Goal: Task Accomplishment & Management: Manage account settings

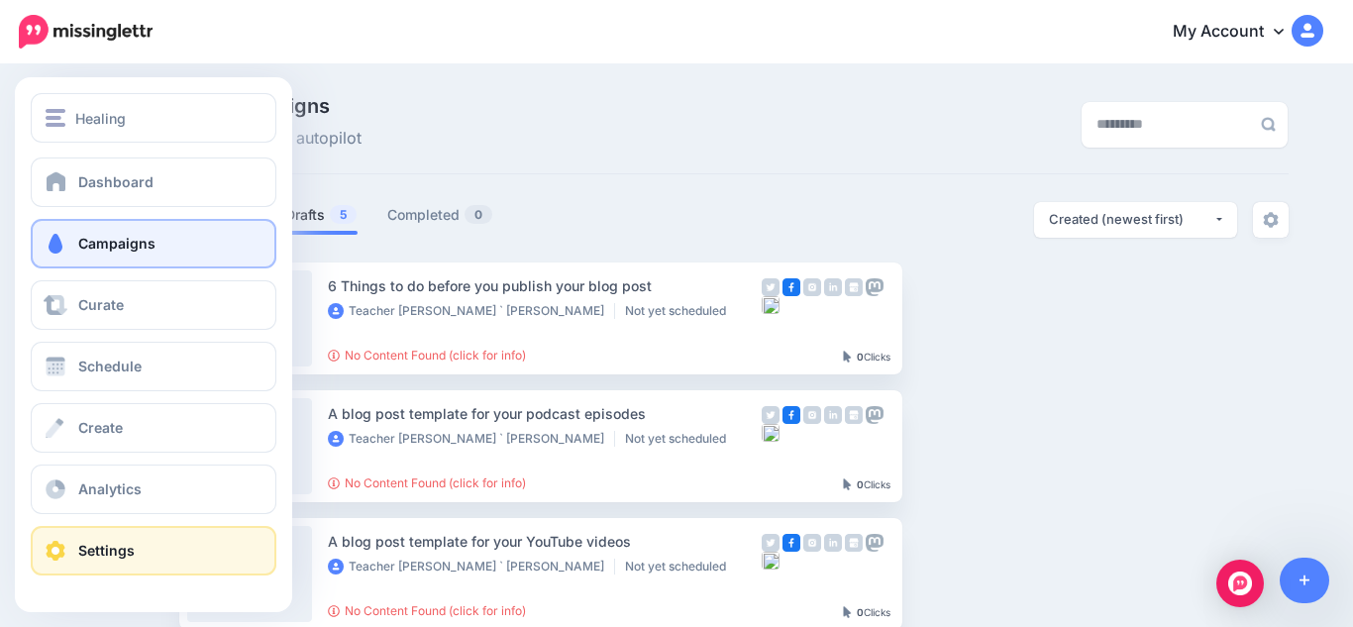
click at [157, 553] on link "Settings" at bounding box center [154, 551] width 246 height 50
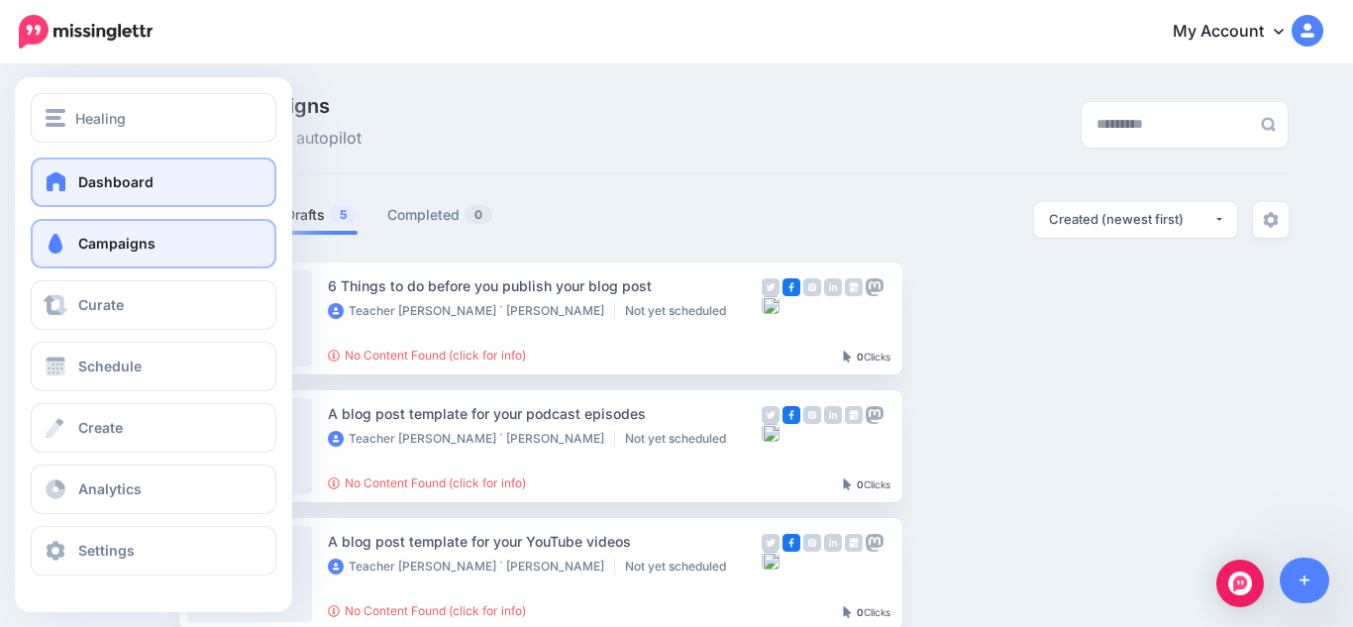
click at [175, 171] on link "Dashboard" at bounding box center [154, 182] width 246 height 50
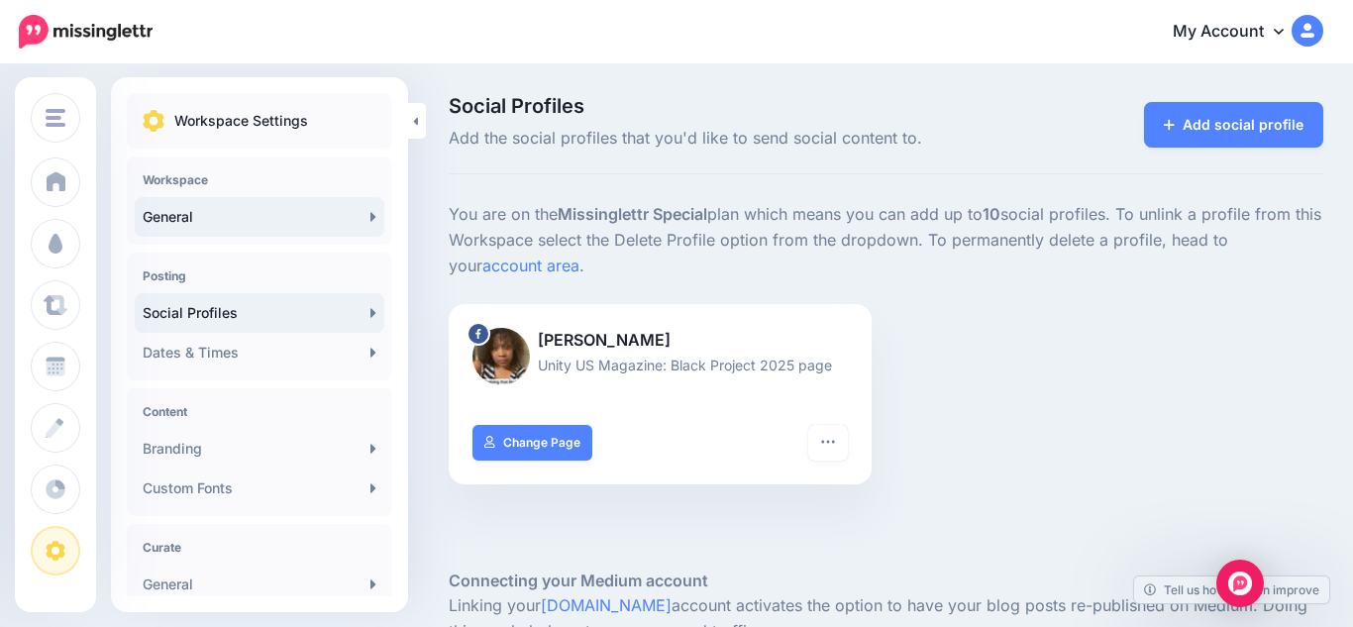
click at [366, 224] on link "General" at bounding box center [260, 217] width 250 height 40
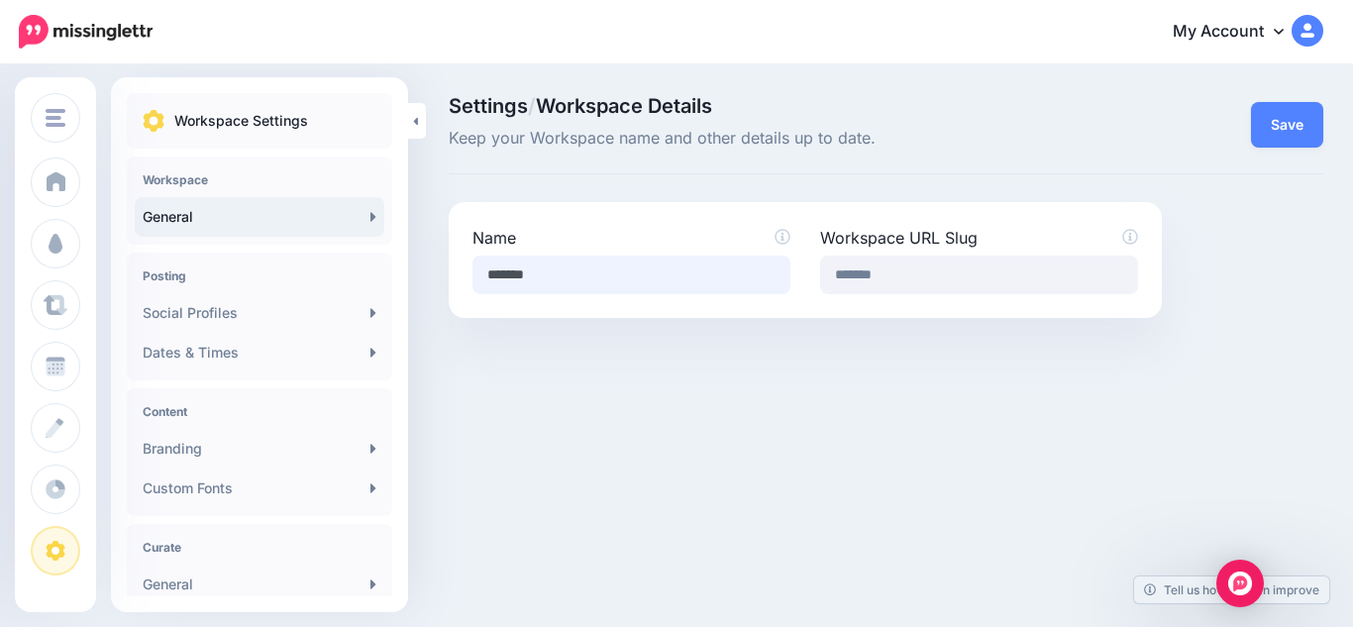
click at [747, 271] on input "*******" at bounding box center [631, 275] width 318 height 39
click at [370, 220] on icon at bounding box center [373, 217] width 6 height 16
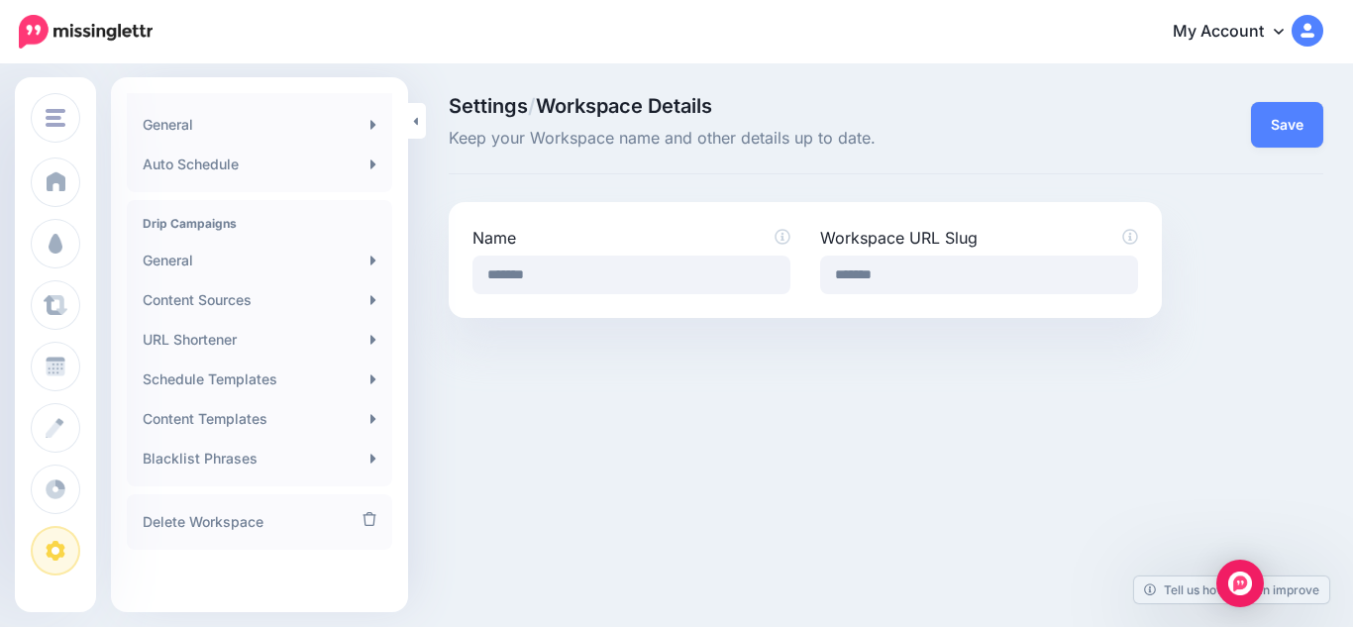
scroll to position [462, 0]
click at [362, 518] on icon at bounding box center [369, 517] width 14 height 14
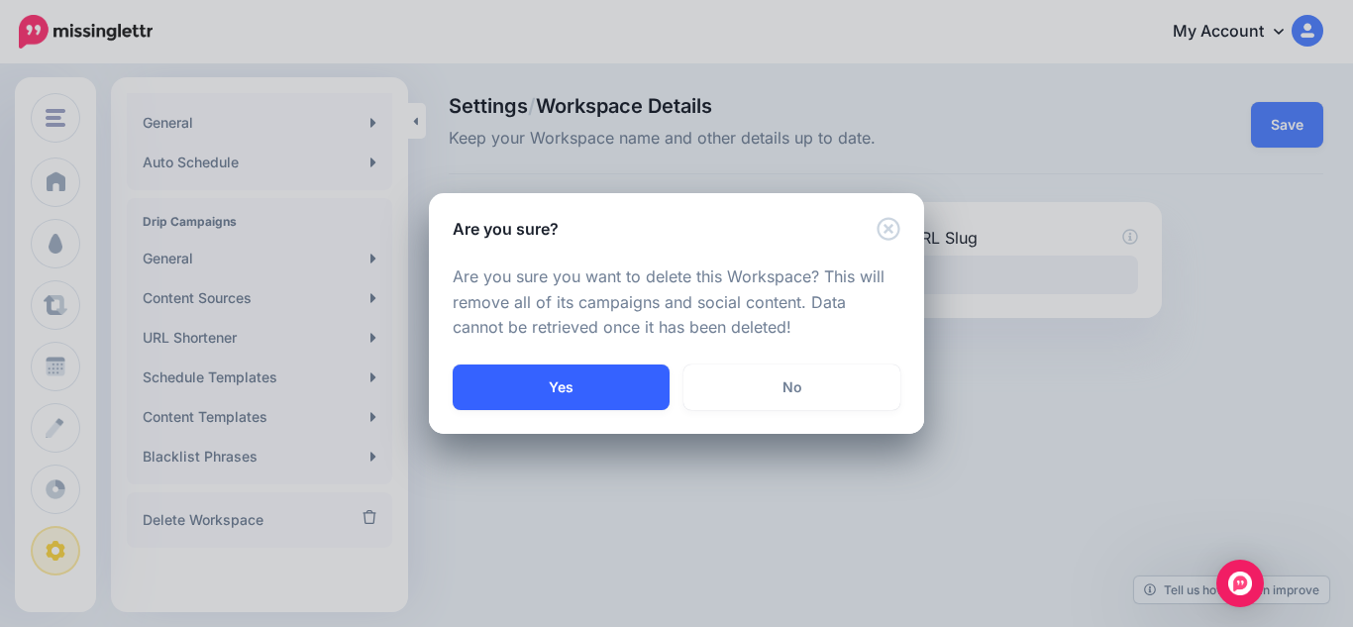
click at [527, 388] on button "Yes" at bounding box center [561, 387] width 217 height 46
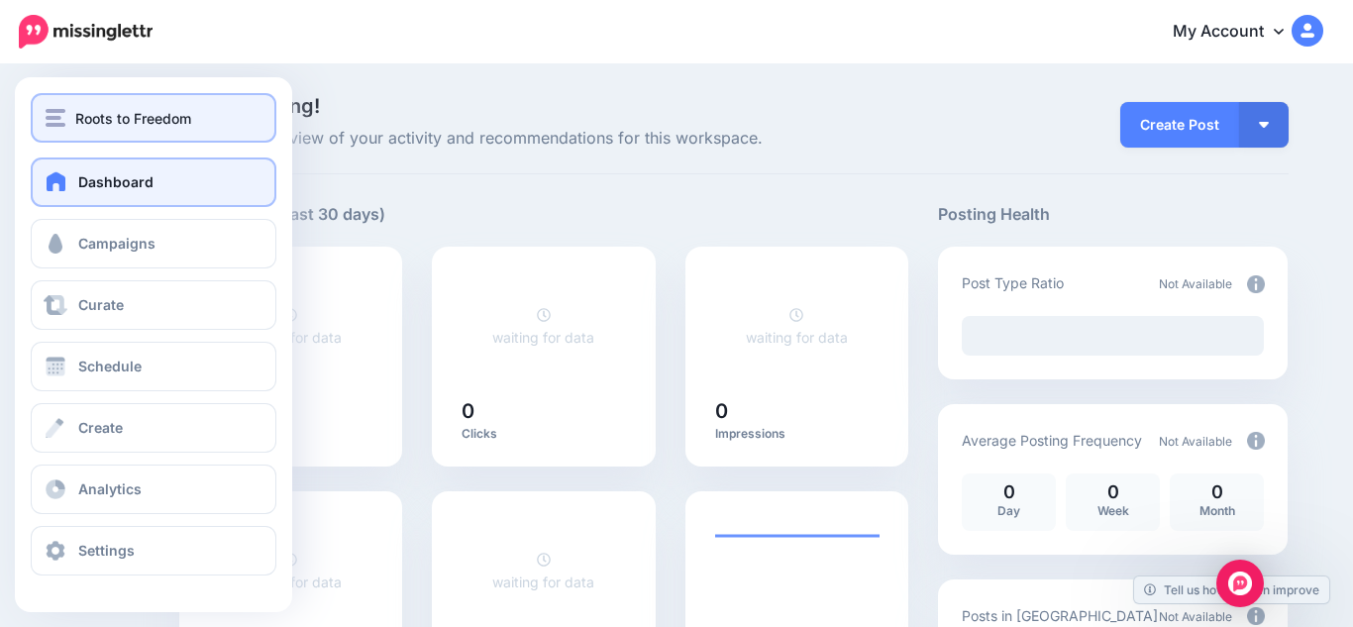
click at [135, 118] on span "Roots to Freedom" at bounding box center [133, 118] width 116 height 23
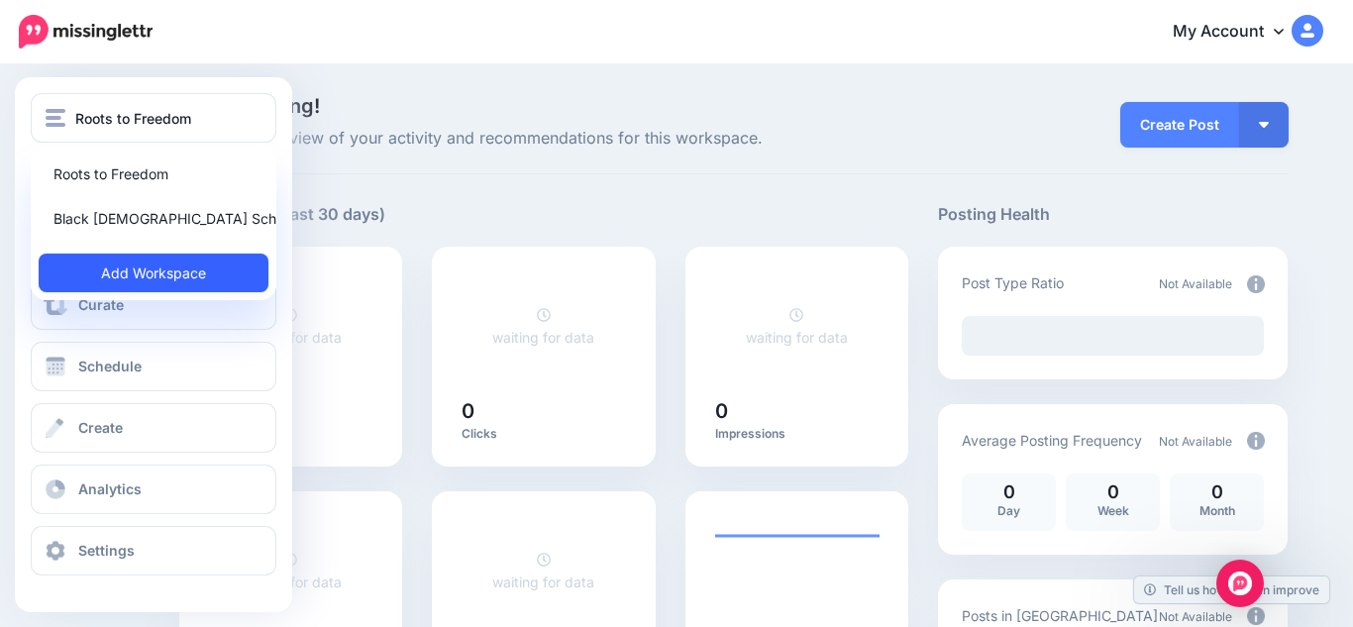
click at [129, 270] on link "Add Workspace" at bounding box center [154, 273] width 230 height 39
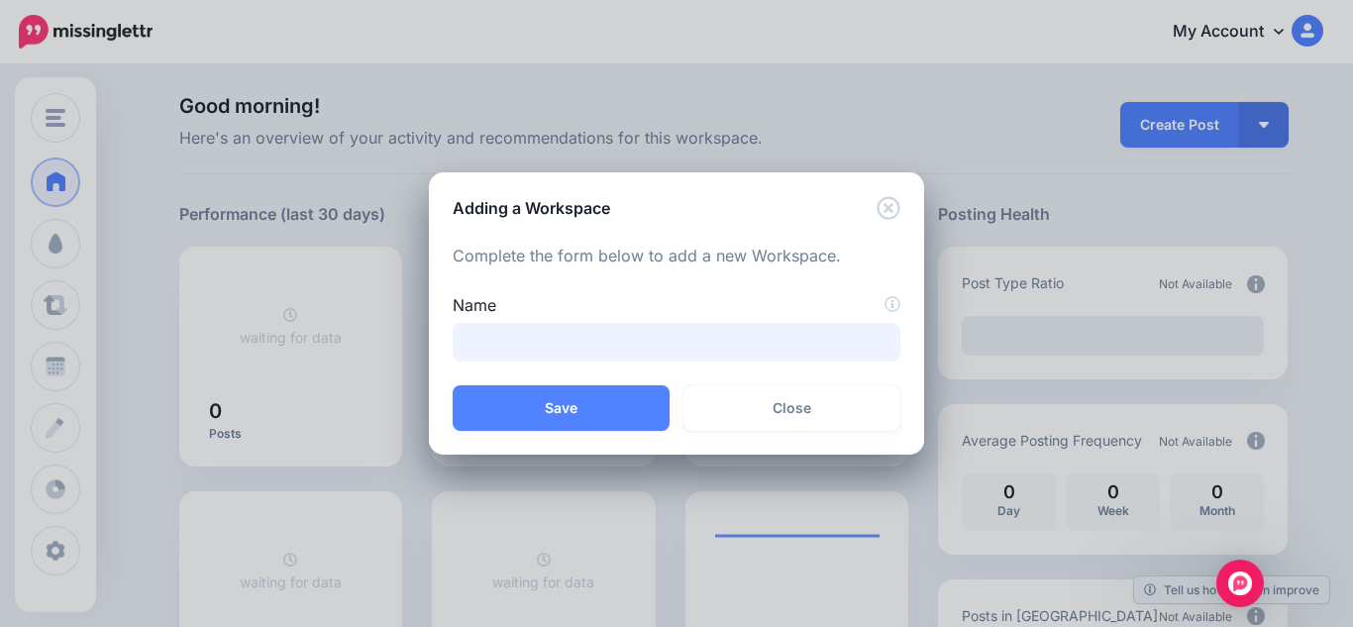
click at [533, 334] on input "Name" at bounding box center [677, 342] width 448 height 39
type input "*********"
click at [546, 424] on button "Save" at bounding box center [561, 408] width 217 height 46
click at [546, 424] on button "One moment..." at bounding box center [561, 408] width 217 height 46
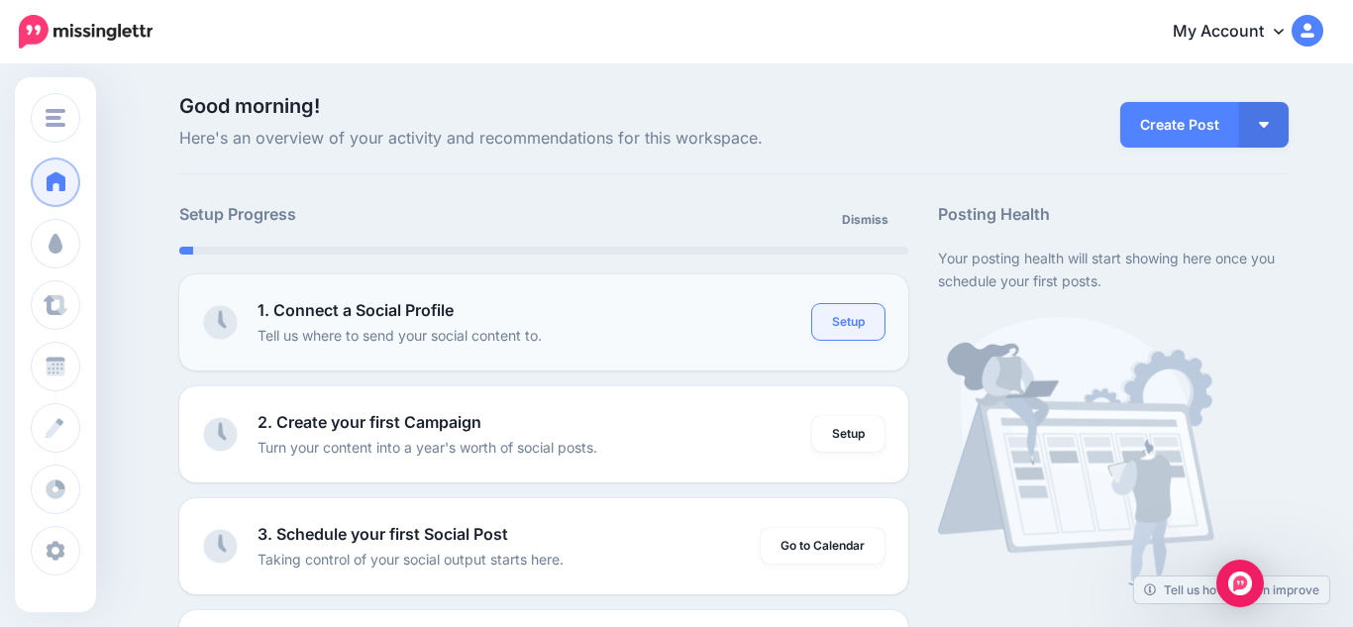
click at [850, 334] on link "Setup" at bounding box center [848, 322] width 72 height 36
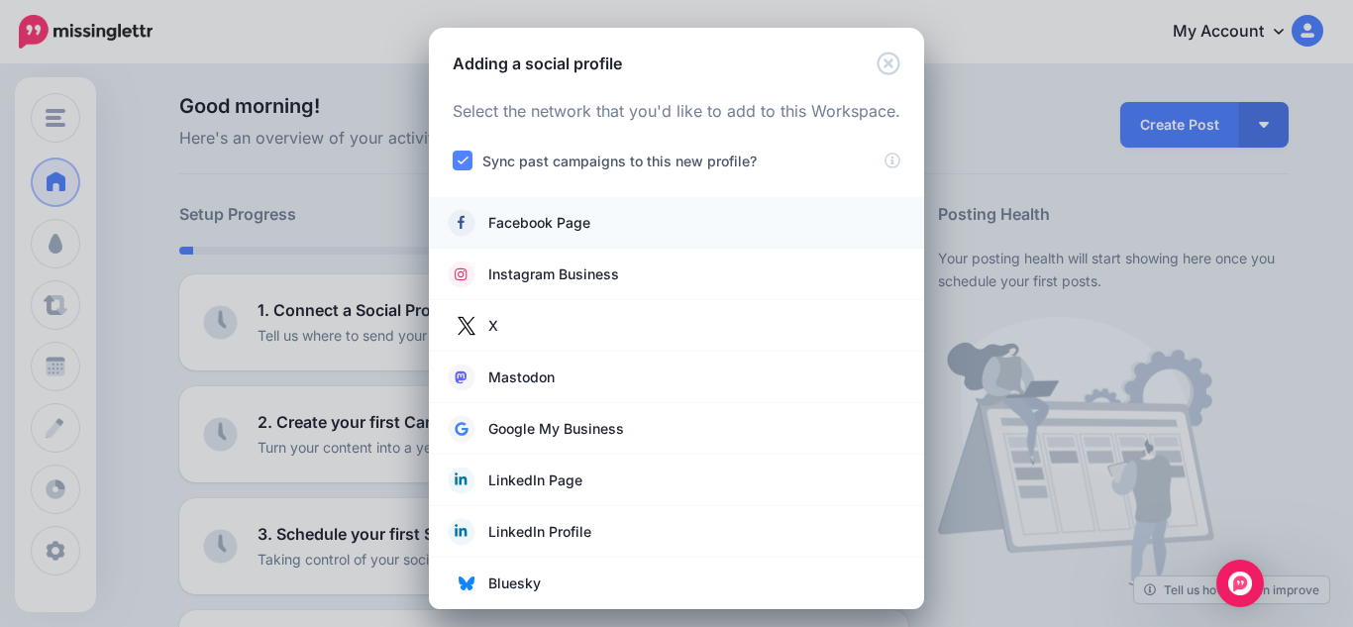
click at [551, 221] on span "Facebook Page" at bounding box center [539, 223] width 102 height 24
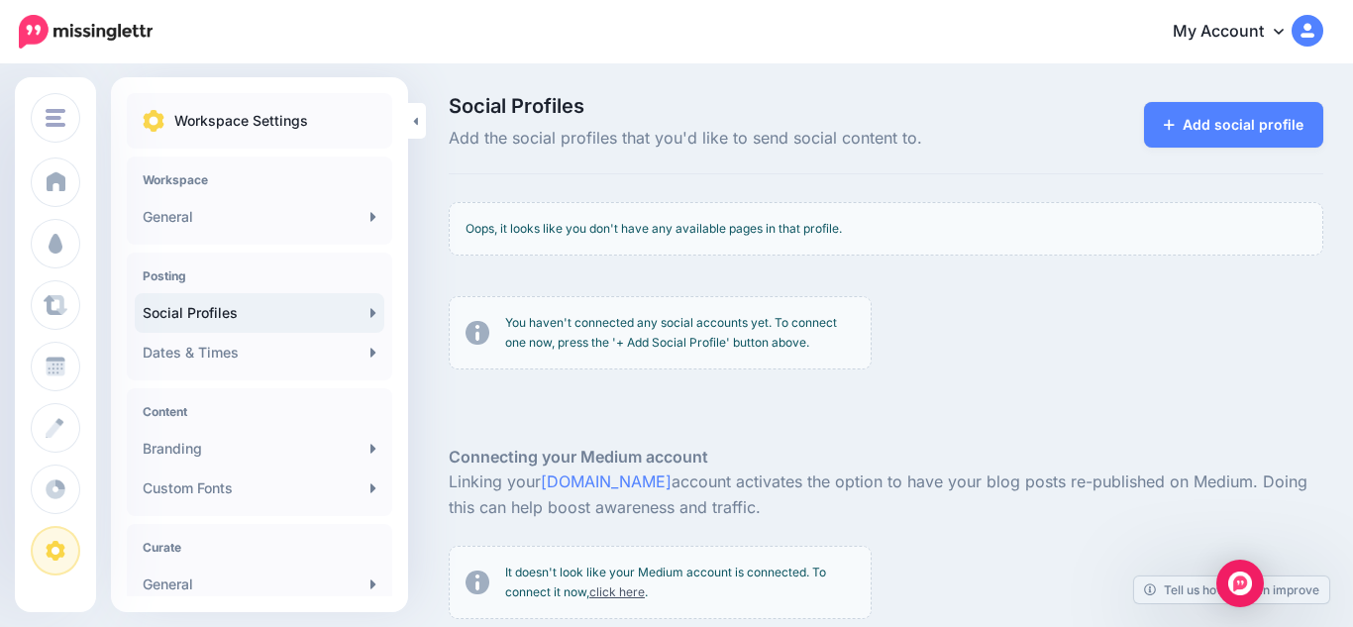
click at [1006, 385] on div at bounding box center [886, 414] width 874 height 59
